Goal: Transaction & Acquisition: Purchase product/service

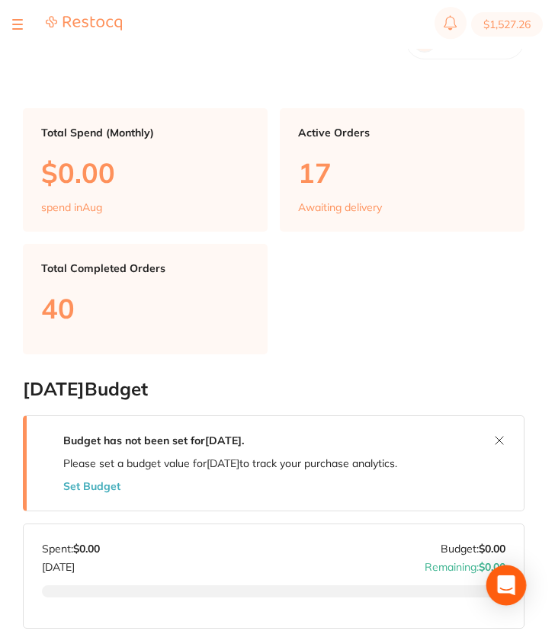
click at [501, 588] on icon "Open Intercom Messenger" at bounding box center [506, 585] width 20 height 20
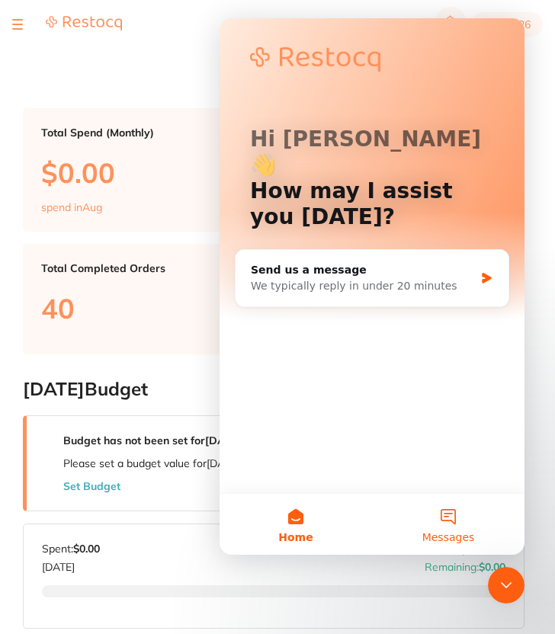
click at [449, 535] on span "Messages" at bounding box center [448, 537] width 53 height 11
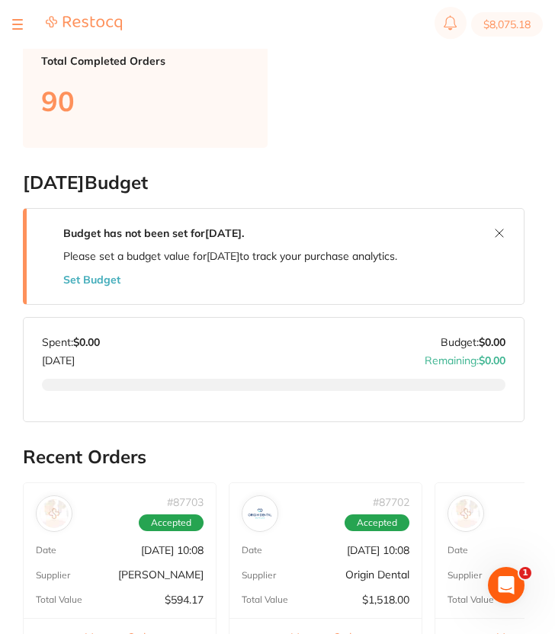
click at [497, 576] on div "Open Intercom Messenger" at bounding box center [506, 585] width 50 height 50
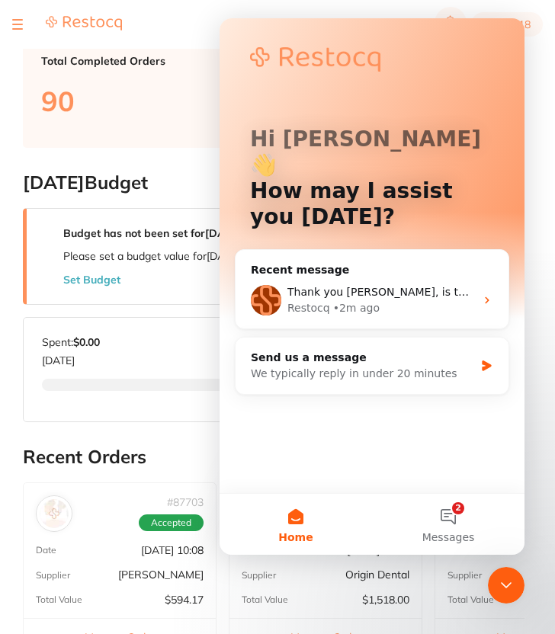
click at [497, 576] on icon "Close Intercom Messenger" at bounding box center [506, 585] width 18 height 18
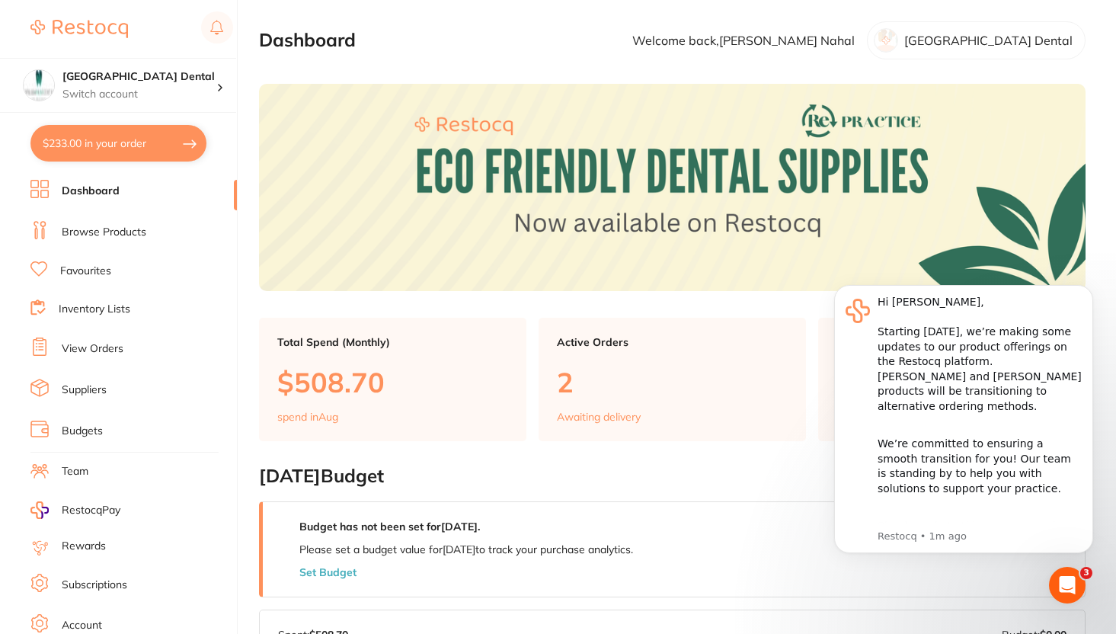
click at [160, 147] on button "$233.00 in your order" at bounding box center [118, 143] width 176 height 37
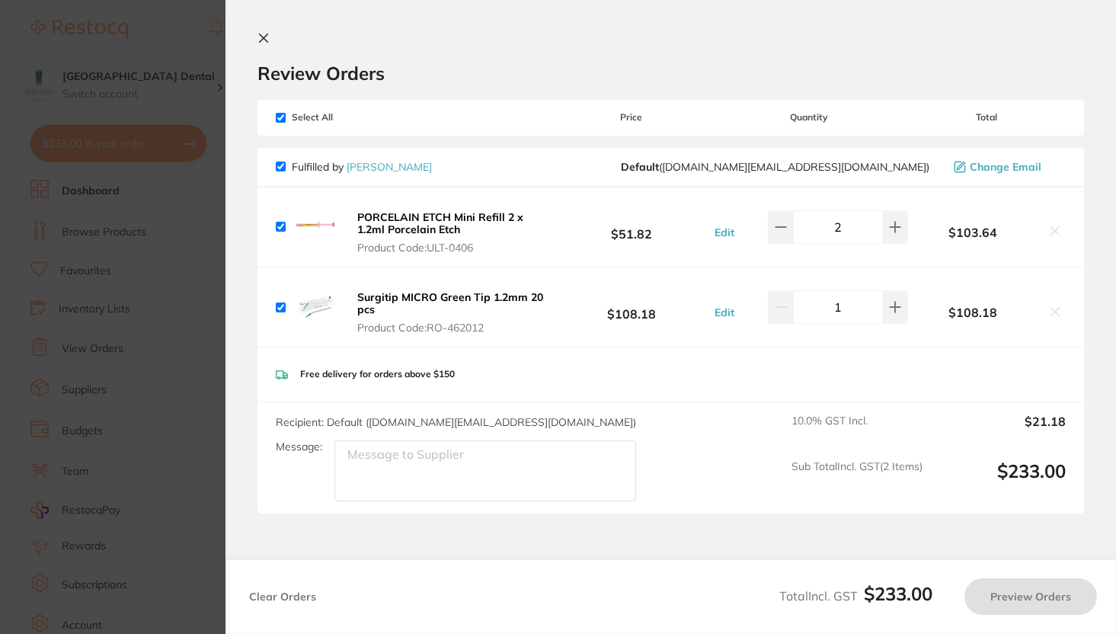
checkbox input "true"
